Goal: Register for event/course

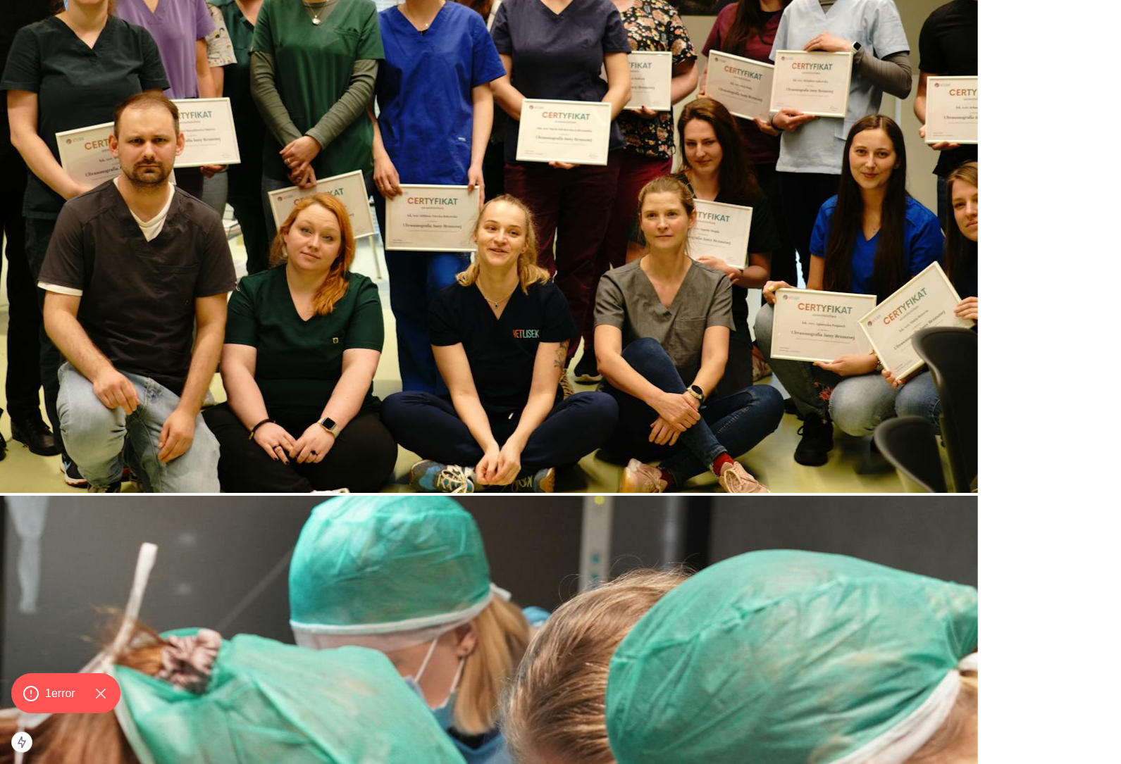
scroll to position [827, 0]
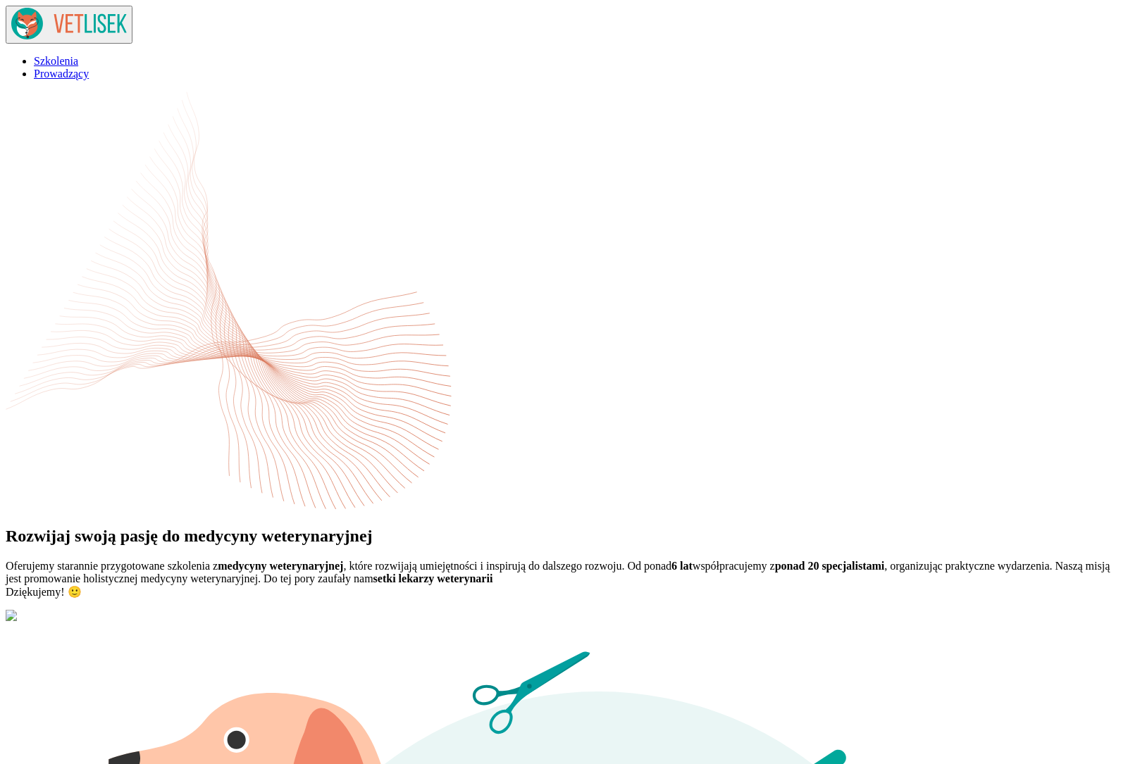
click at [127, 23] on icon at bounding box center [69, 24] width 116 height 32
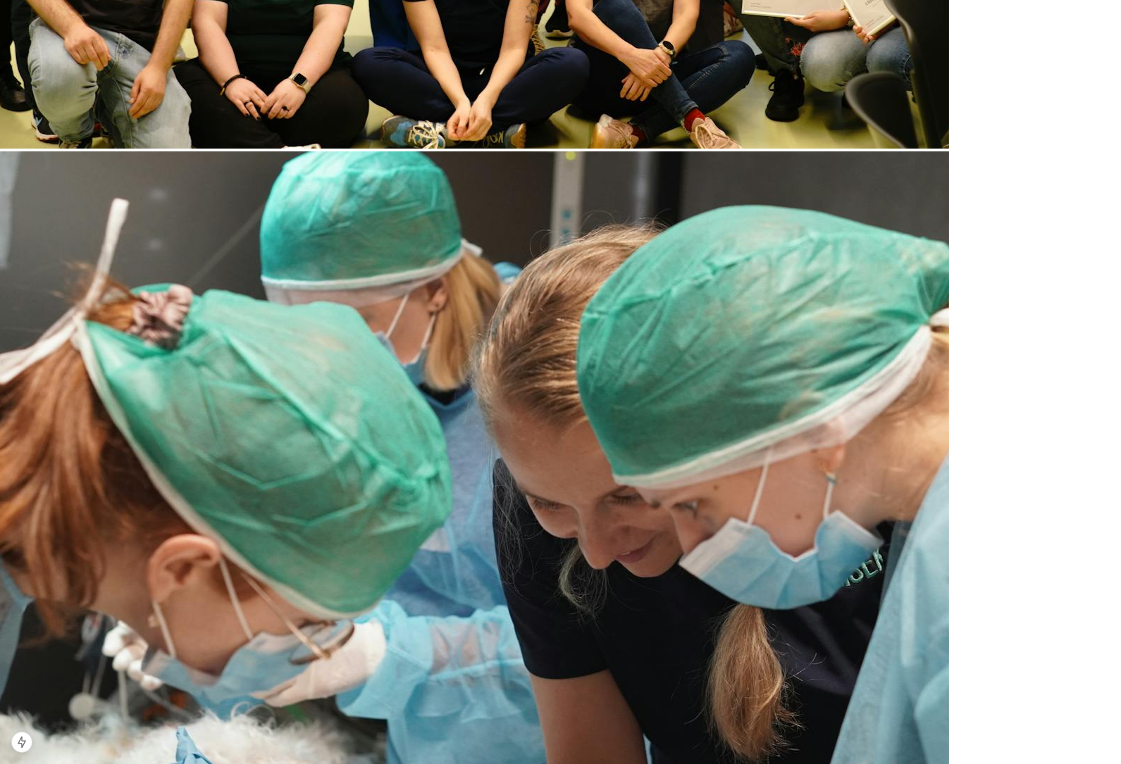
scroll to position [779, 0]
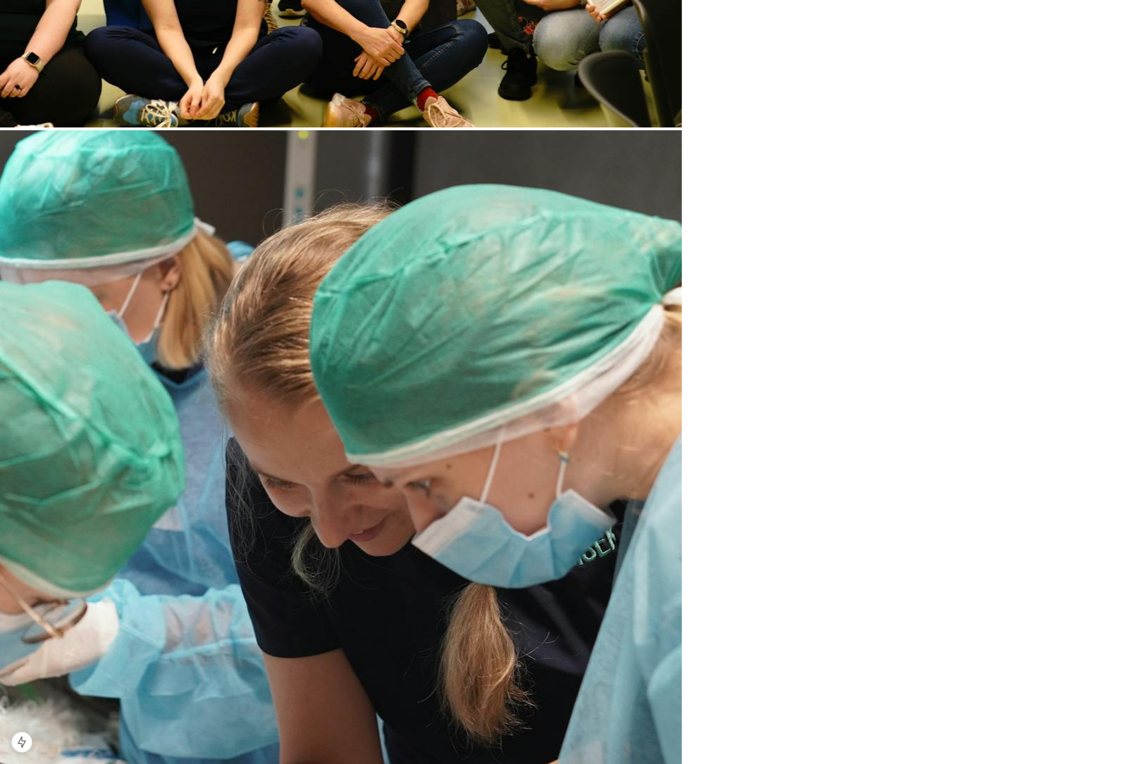
drag, startPoint x: 211, startPoint y: 351, endPoint x: 216, endPoint y: 414, distance: 63.6
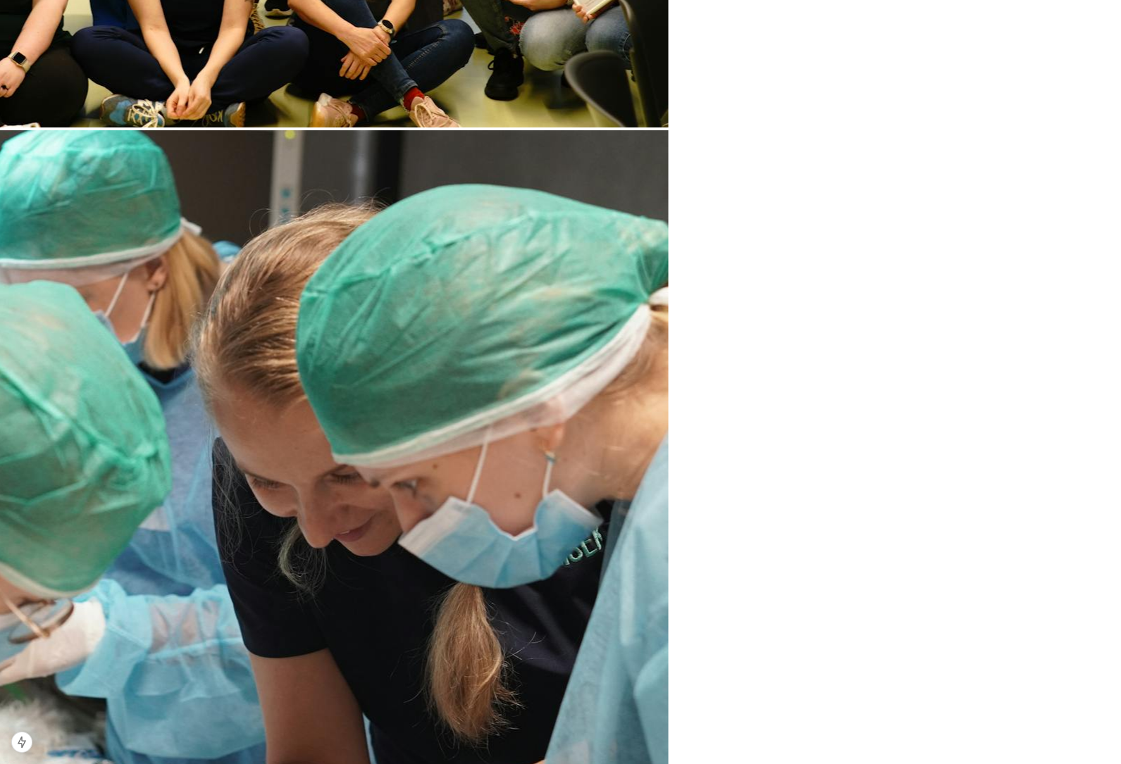
drag, startPoint x: 232, startPoint y: 428, endPoint x: 132, endPoint y: 297, distance: 165.4
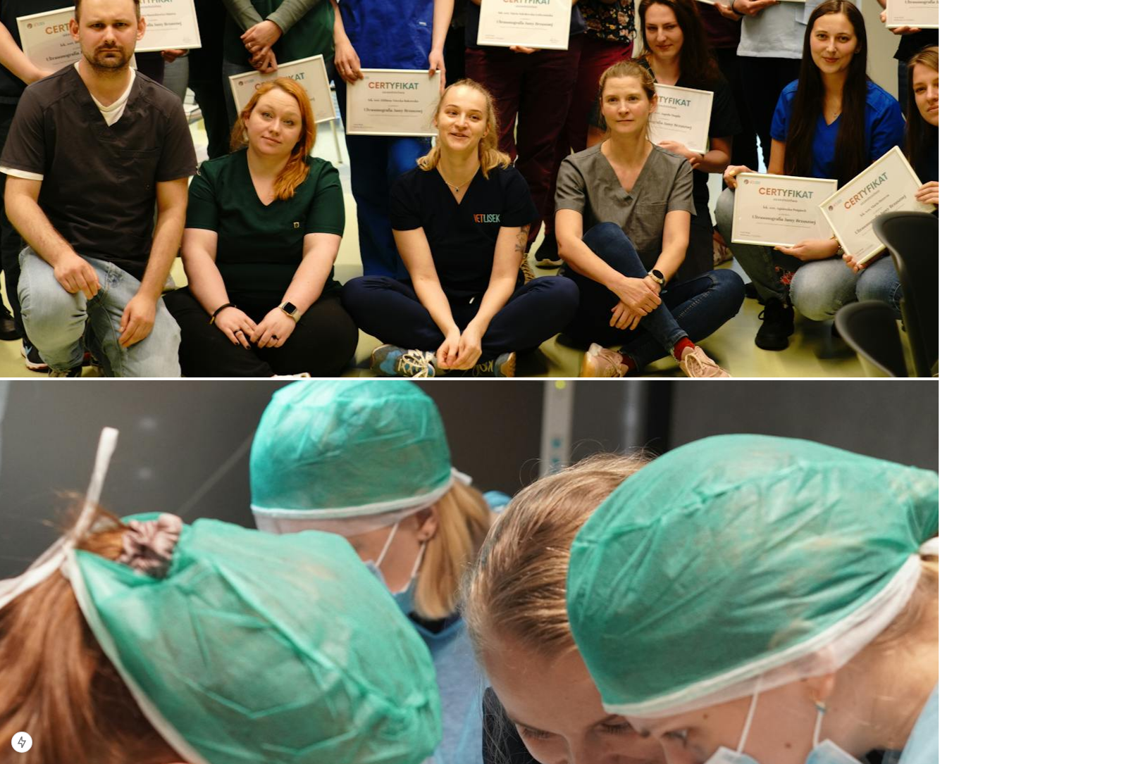
scroll to position [608, 0]
